Goal: Transaction & Acquisition: Purchase product/service

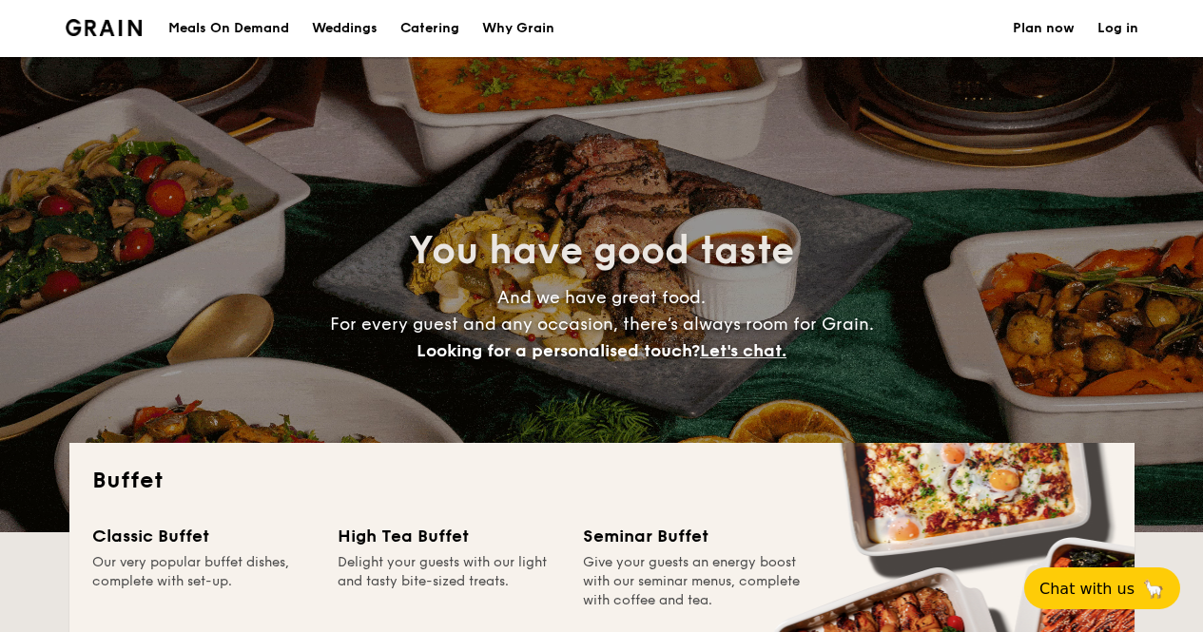
select select
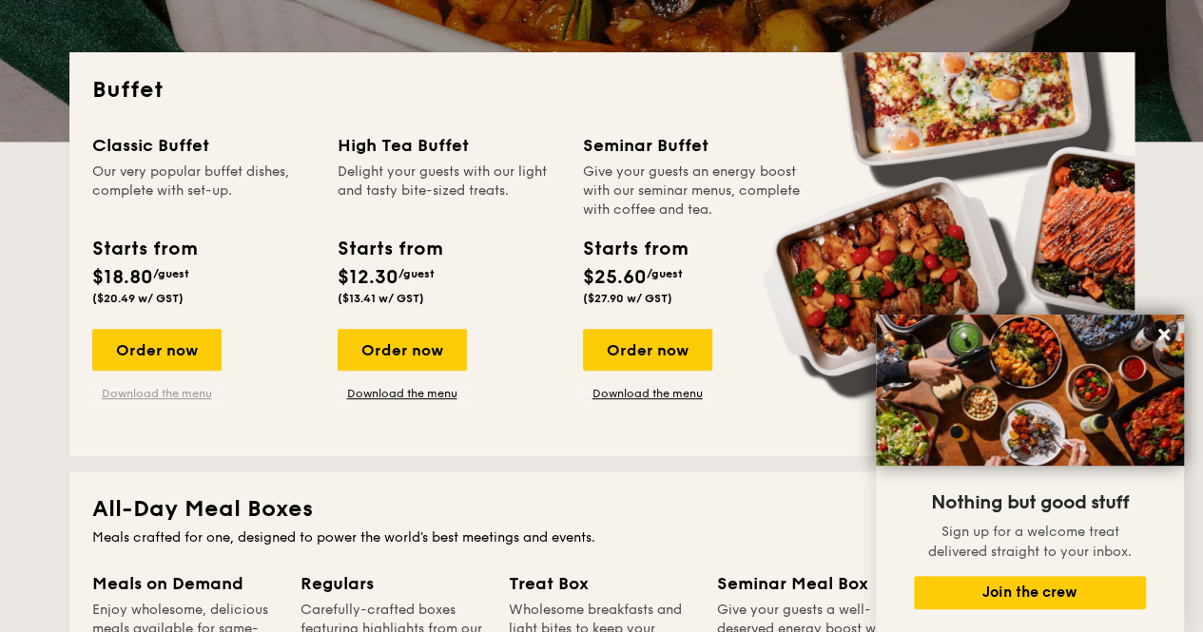
scroll to position [390, 0]
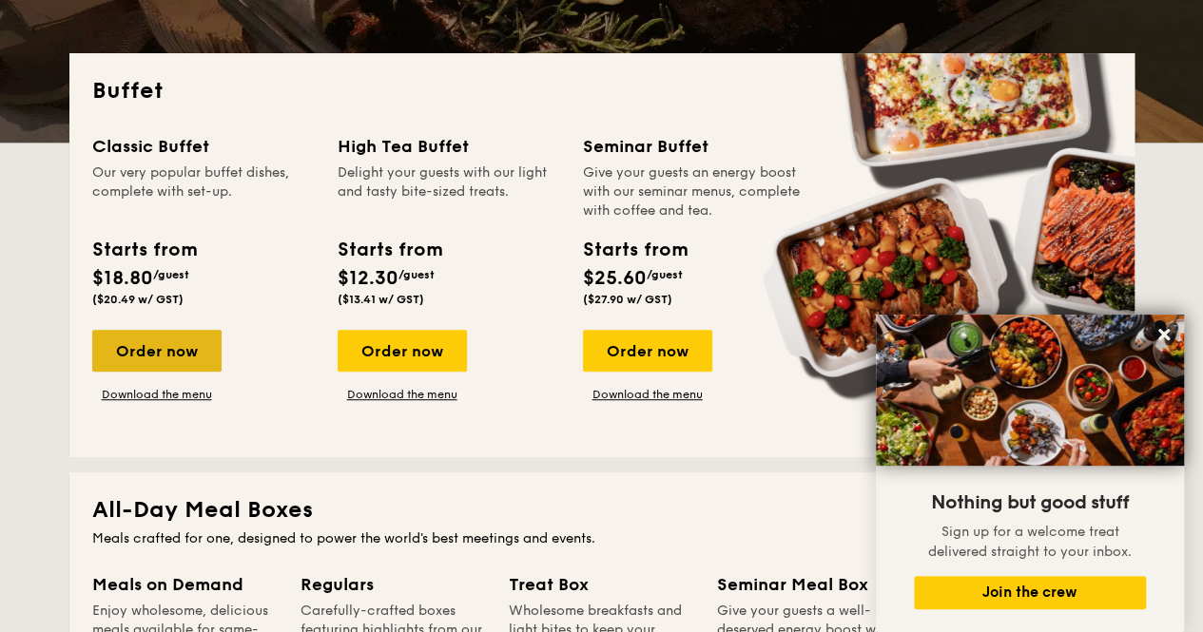
click at [133, 341] on div "Order now" at bounding box center [156, 351] width 129 height 42
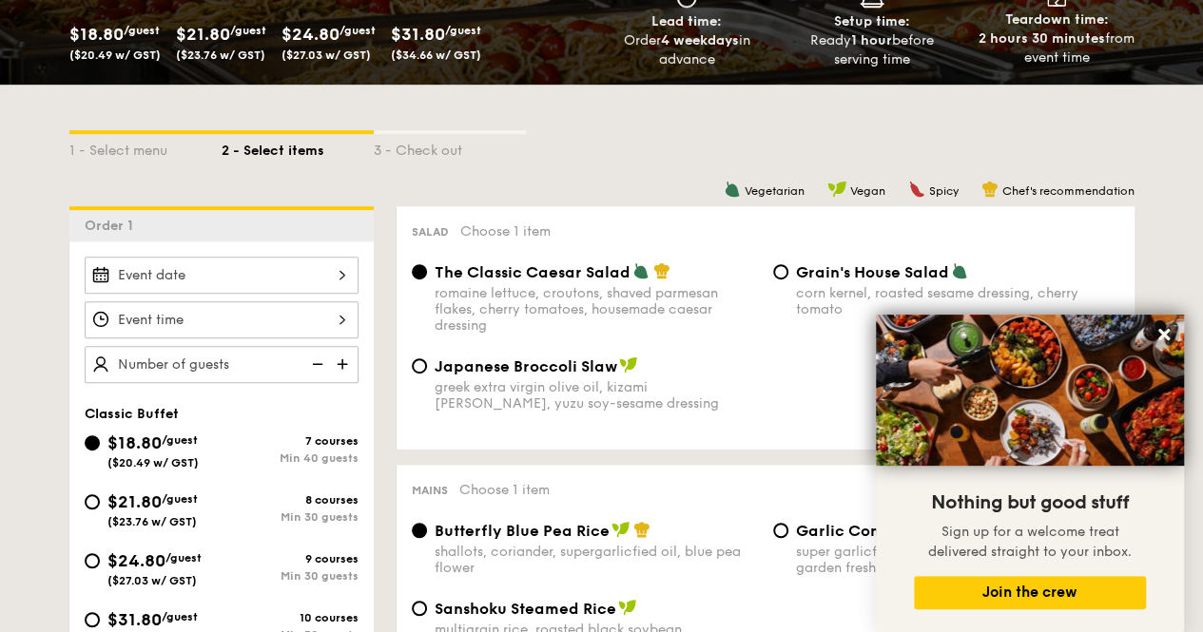
scroll to position [331, 0]
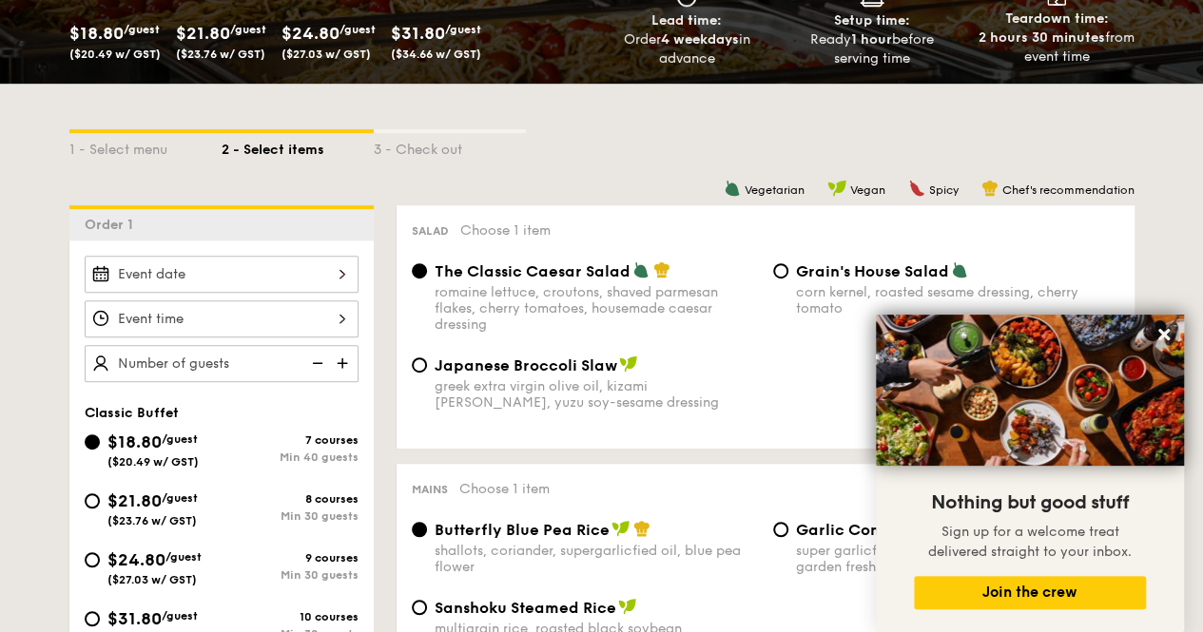
click at [224, 268] on div at bounding box center [222, 274] width 274 height 37
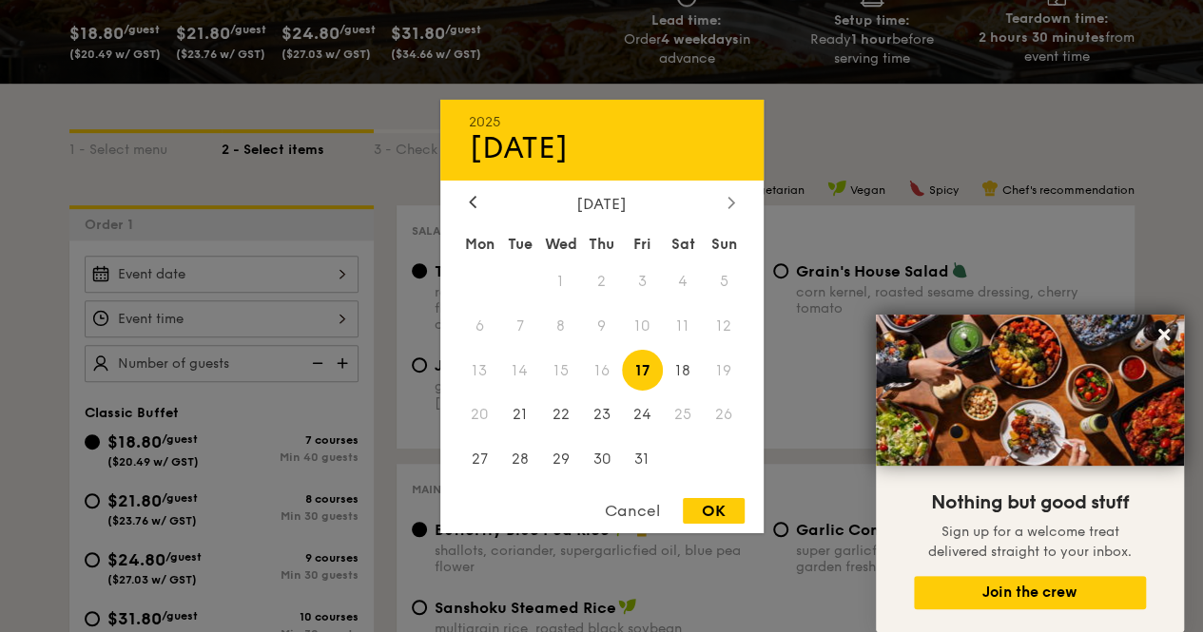
click at [736, 202] on div at bounding box center [731, 203] width 17 height 18
click at [719, 275] on span "2" at bounding box center [724, 280] width 41 height 41
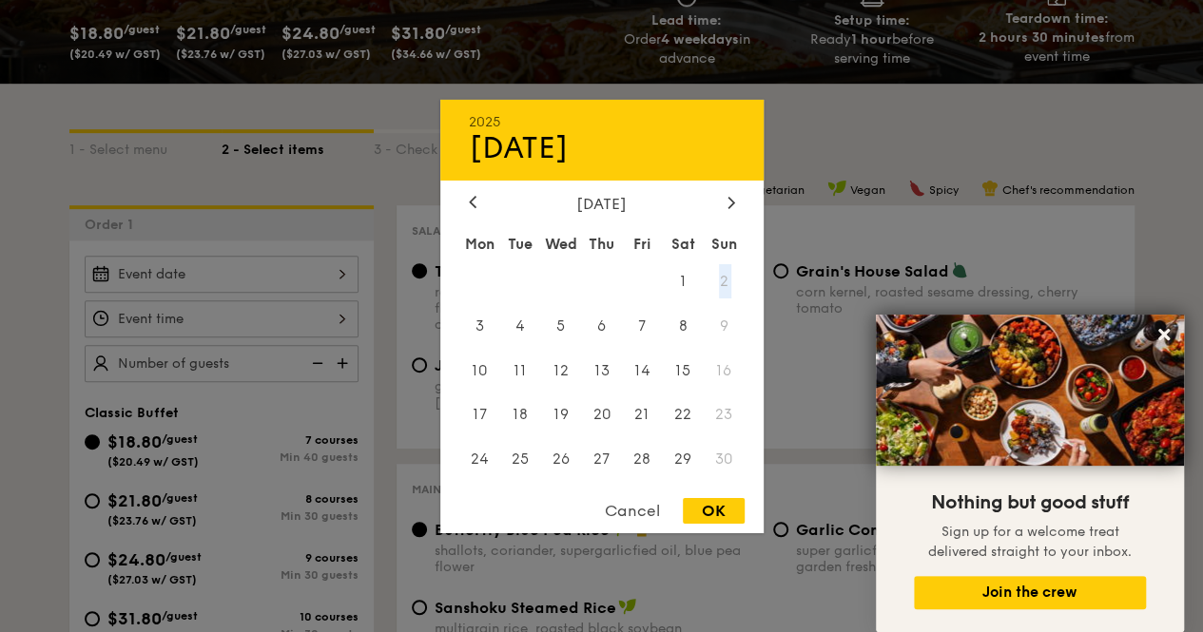
click at [719, 275] on span "2" at bounding box center [724, 280] width 41 height 41
click at [711, 278] on span "2" at bounding box center [724, 280] width 41 height 41
click at [732, 280] on span "2" at bounding box center [724, 280] width 41 height 41
click at [724, 280] on span "2" at bounding box center [724, 280] width 41 height 41
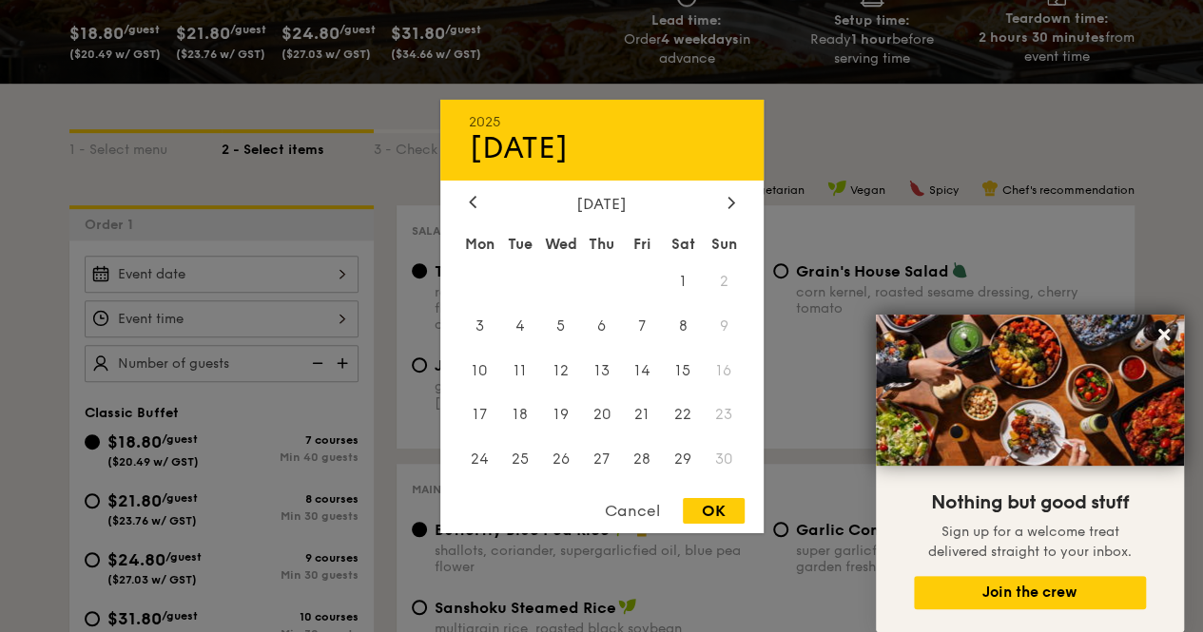
click at [721, 287] on span "2" at bounding box center [724, 280] width 41 height 41
click at [276, 182] on div at bounding box center [601, 316] width 1203 height 632
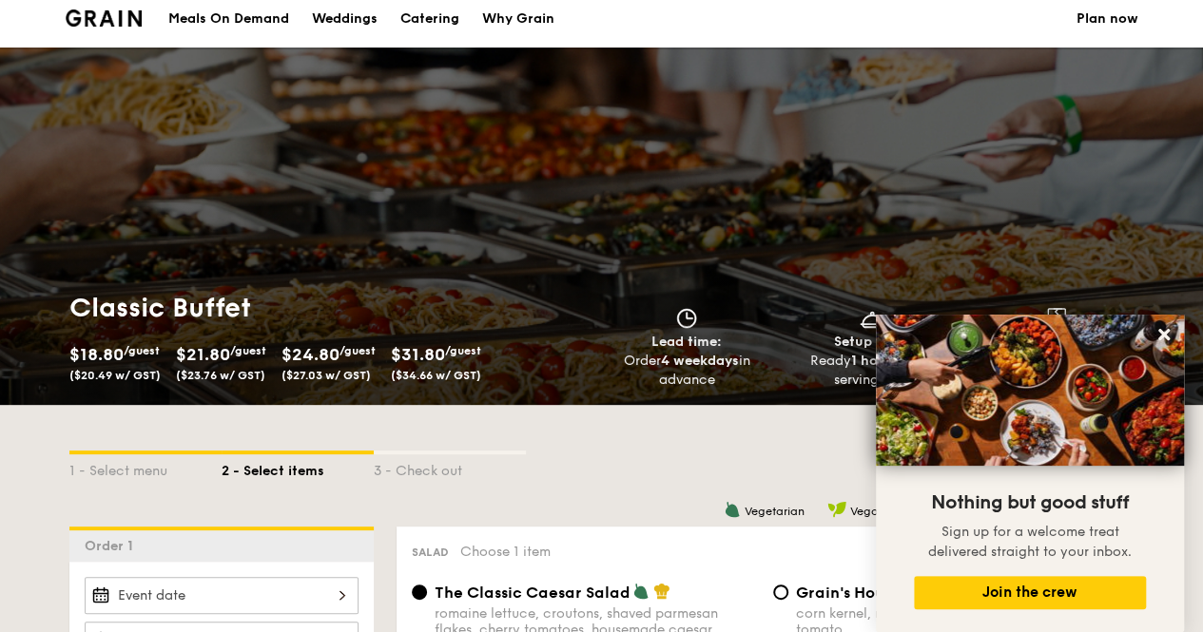
scroll to position [0, 0]
